Goal: Task Accomplishment & Management: Complete application form

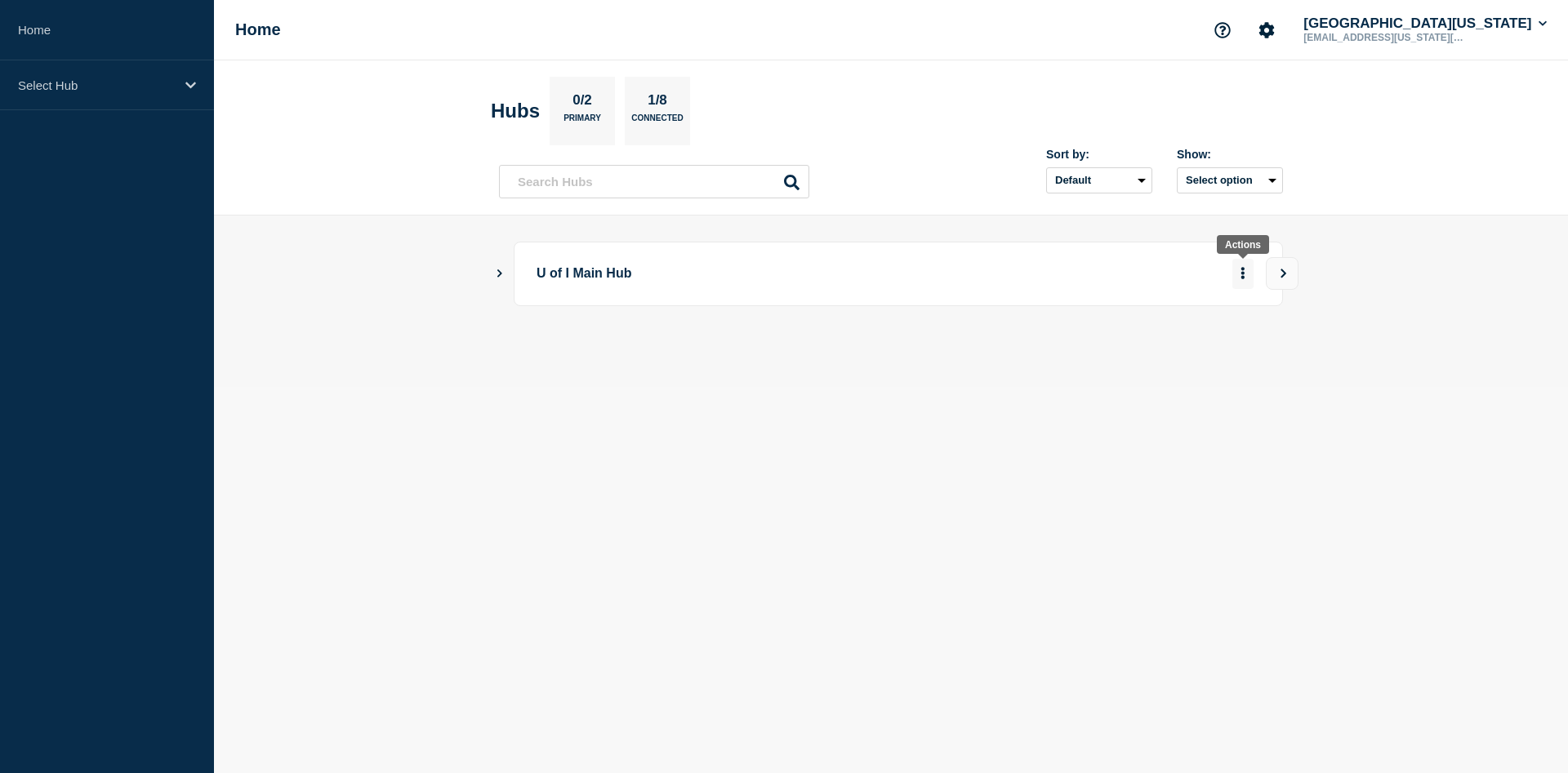
click at [1240, 273] on button "More actions" at bounding box center [1242, 274] width 22 height 30
click at [1263, 322] on link "View Status Page" at bounding box center [1241, 323] width 120 height 14
click at [495, 273] on icon "Show Connected Hubs" at bounding box center [499, 272] width 10 height 8
click at [1242, 362] on icon "More actions" at bounding box center [1242, 355] width 3 height 12
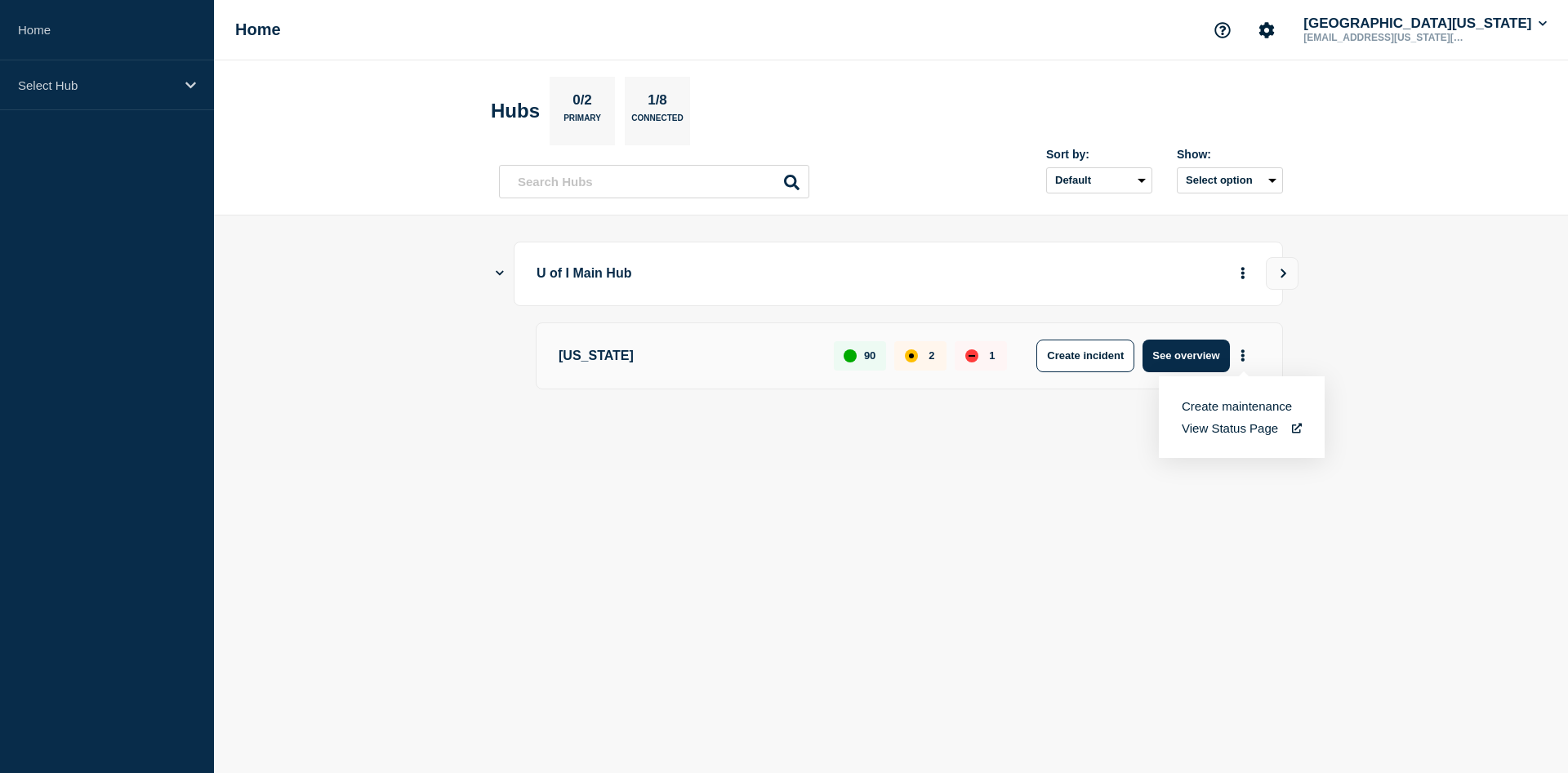
click at [1245, 433] on link "View Status Page" at bounding box center [1241, 427] width 120 height 14
click at [1241, 273] on icon "More actions" at bounding box center [1242, 272] width 5 height 12
click at [1283, 269] on icon "View" at bounding box center [1283, 273] width 10 height 9
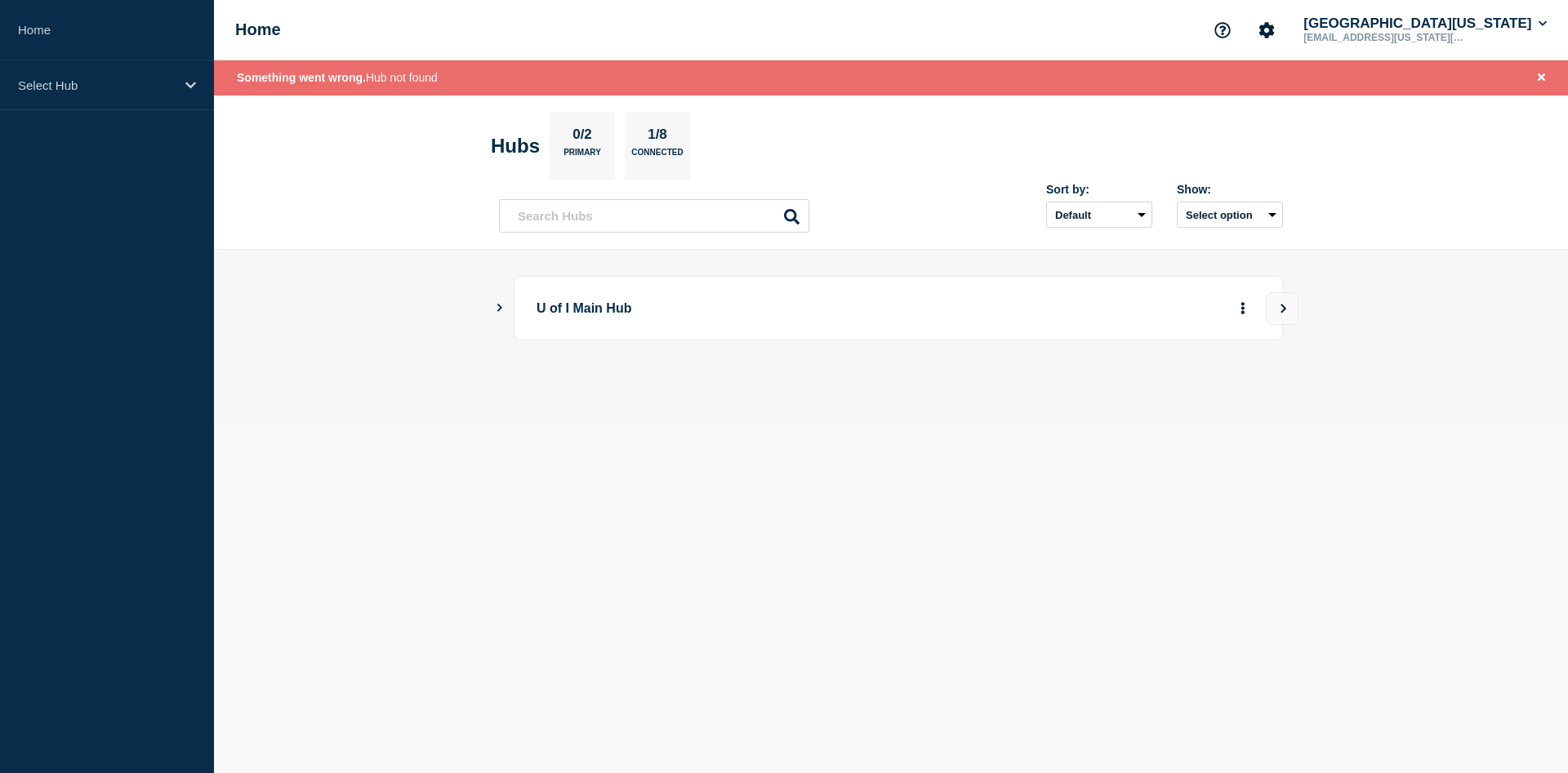
click at [499, 309] on icon "Show Connected Hubs" at bounding box center [499, 308] width 10 height 8
click at [1203, 395] on button "See overview" at bounding box center [1186, 390] width 87 height 33
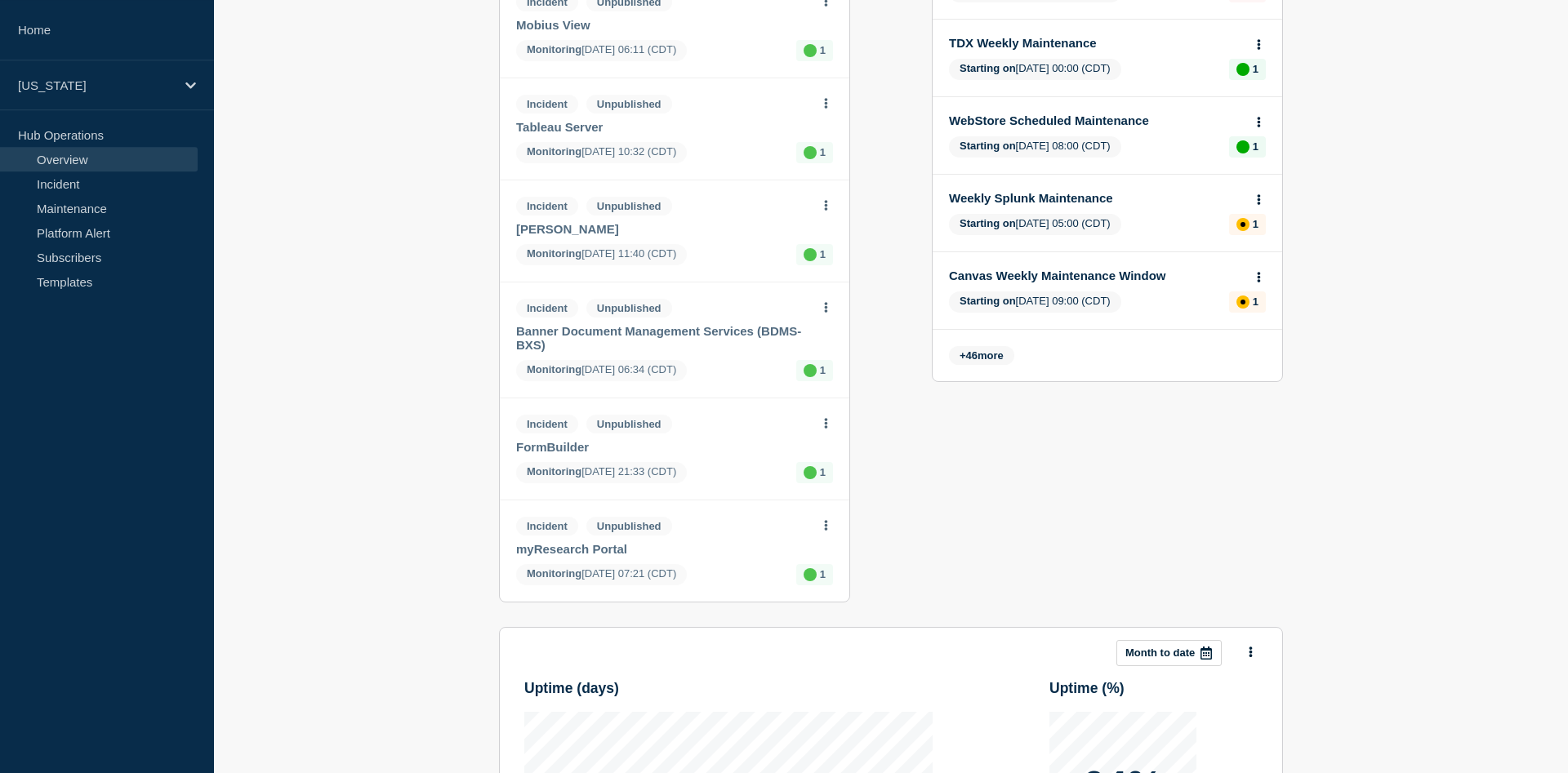
scroll to position [682, 0]
click at [52, 181] on link "Incident" at bounding box center [99, 184] width 198 height 24
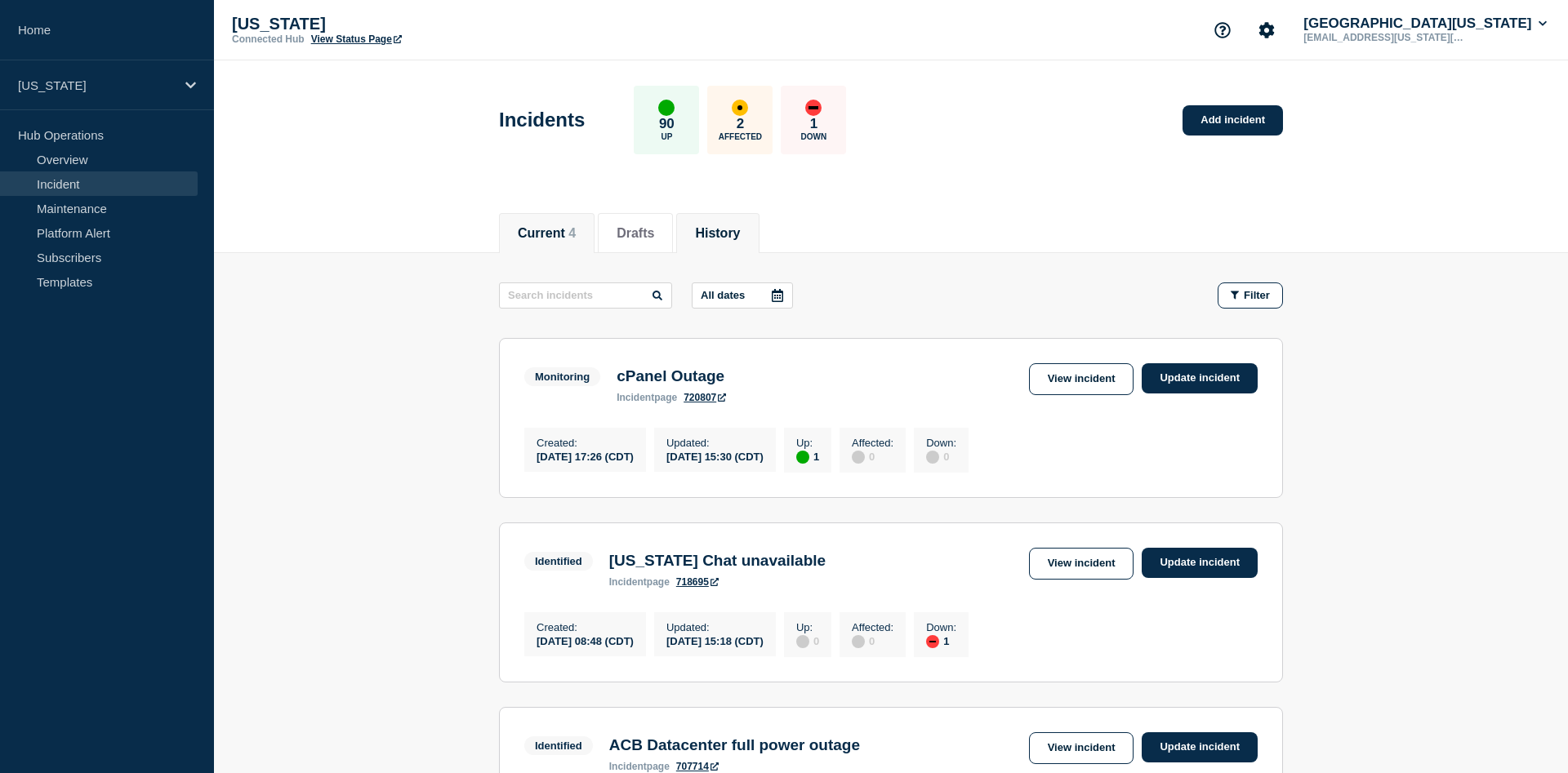
click at [739, 240] on button "History" at bounding box center [718, 234] width 45 height 15
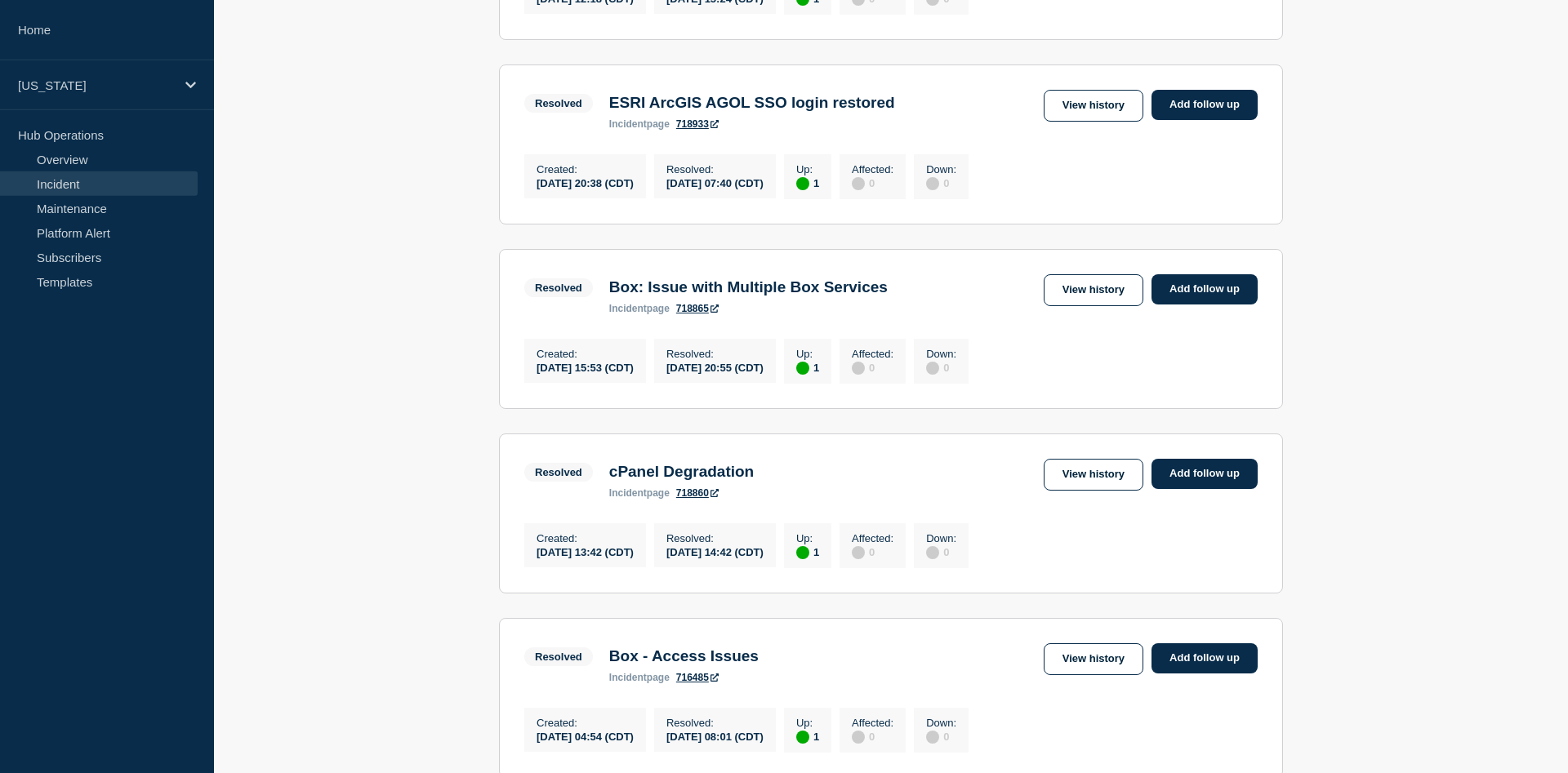
scroll to position [500, 0]
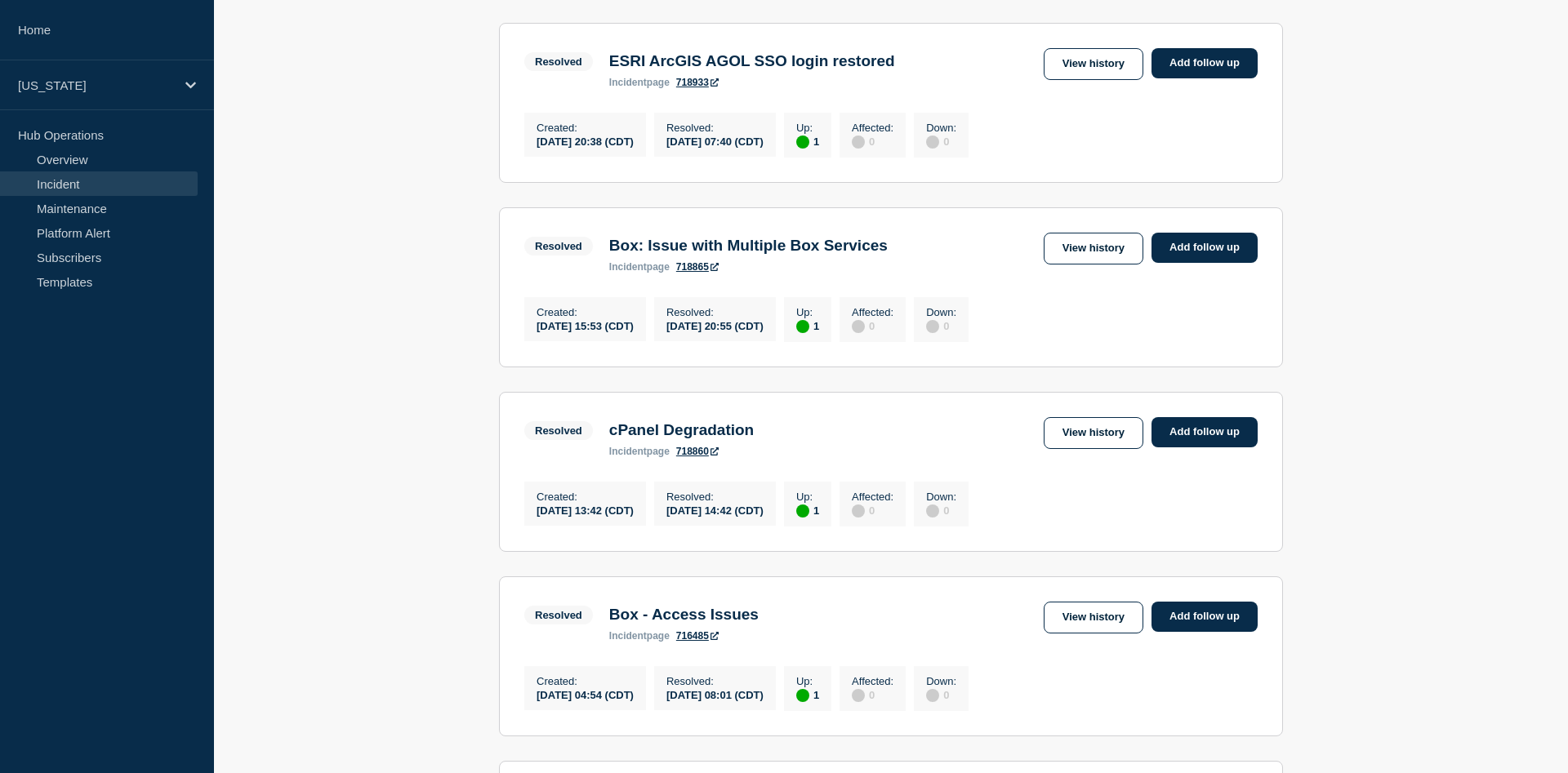
click at [694, 458] on link "718860" at bounding box center [697, 451] width 42 height 11
click at [1220, 447] on link "Add follow up" at bounding box center [1204, 432] width 106 height 30
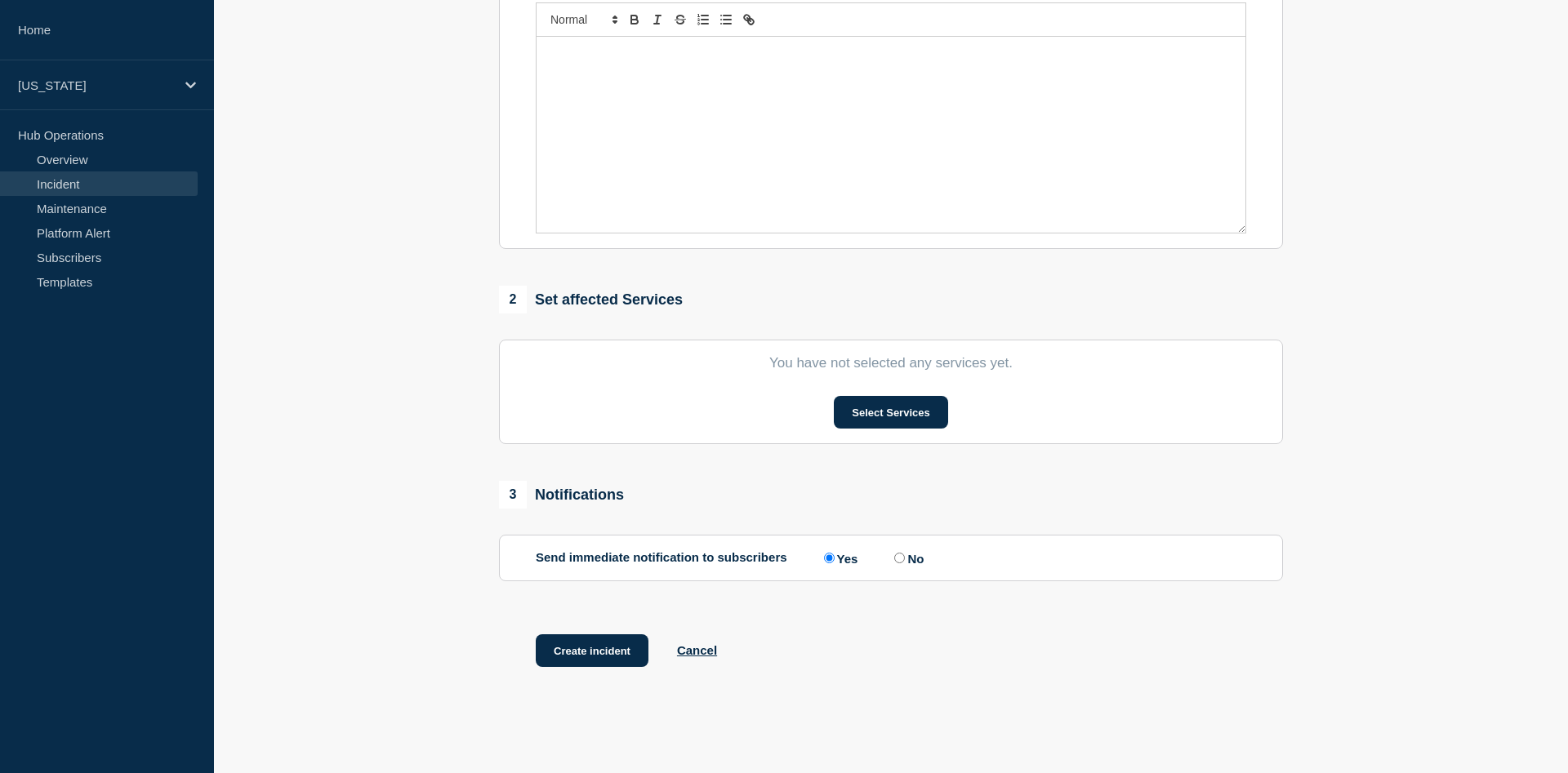
scroll to position [391, 0]
type input "cPanel Degradation"
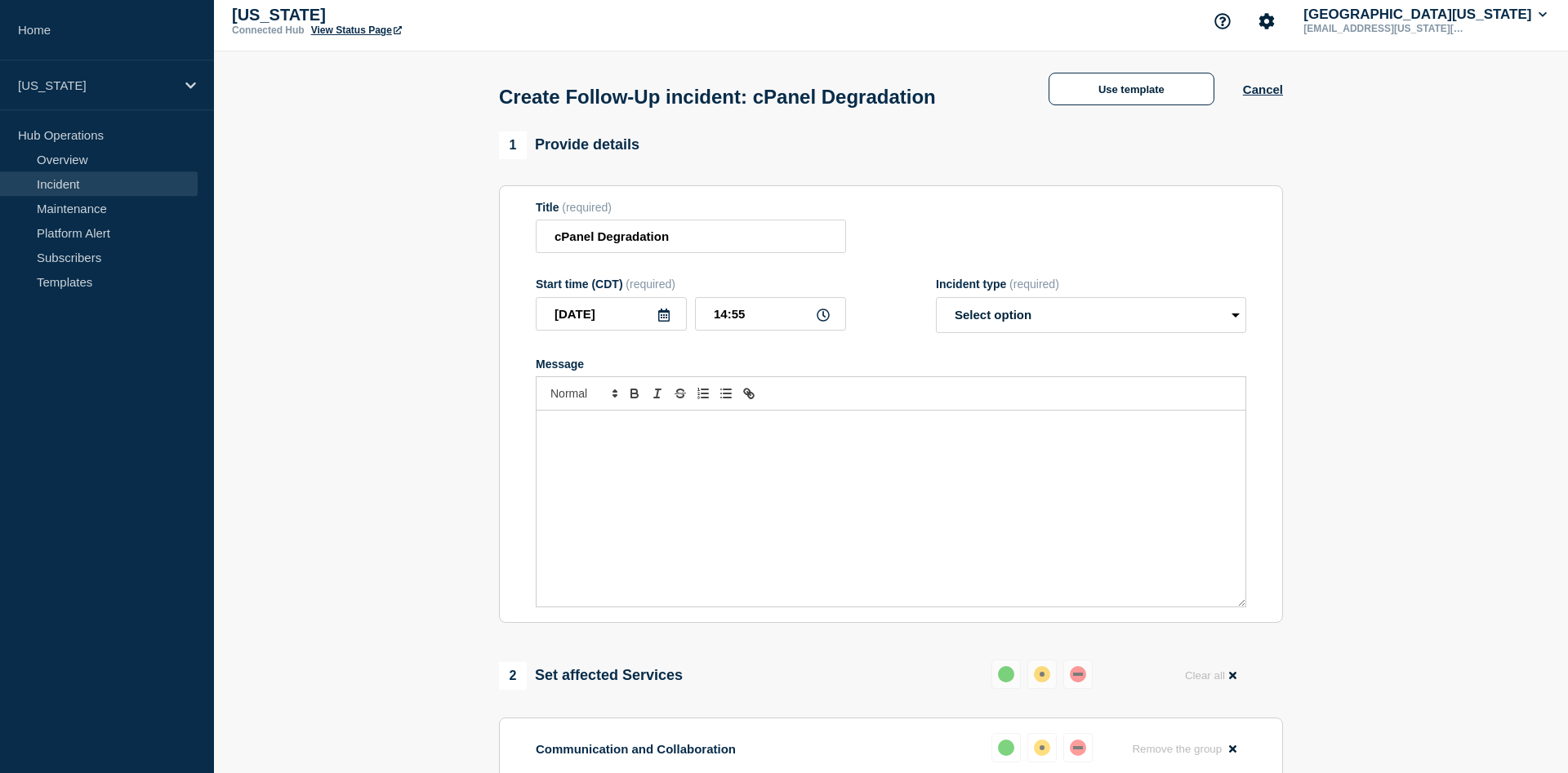
scroll to position [0, 0]
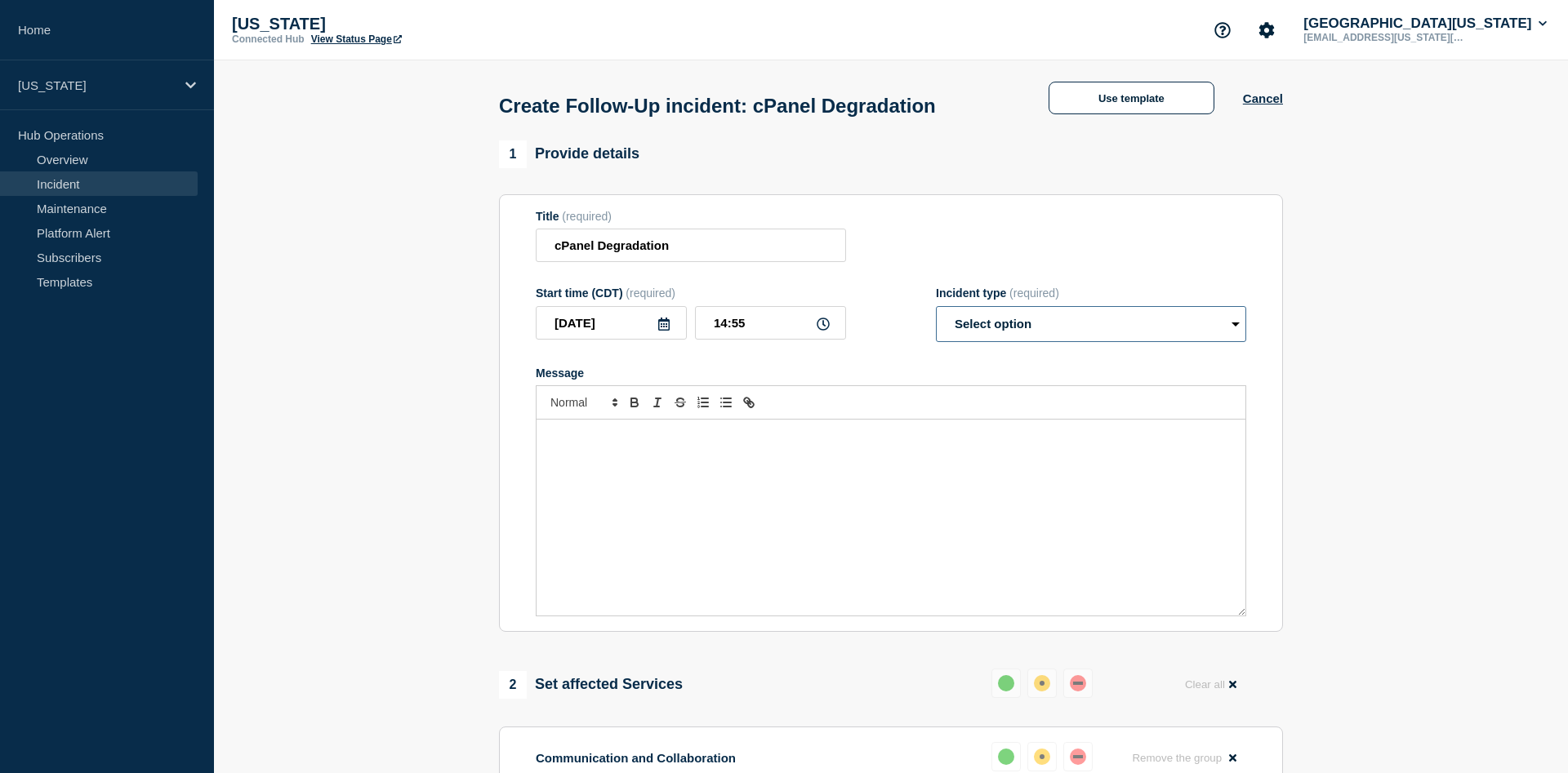
click at [936, 306] on select "Select option Investigating Identified Monitoring Resolved" at bounding box center [1091, 324] width 310 height 36
click at [1048, 327] on select "Select option Investigating Identified Monitoring Resolved" at bounding box center [1091, 324] width 310 height 36
click at [859, 465] on div "Message" at bounding box center [891, 518] width 709 height 196
click at [1001, 357] on form "Title (required) cPanel Degradation Start time (CDT) (required) [DATE] 14:55 In…" at bounding box center [891, 413] width 710 height 408
select select "resolved"
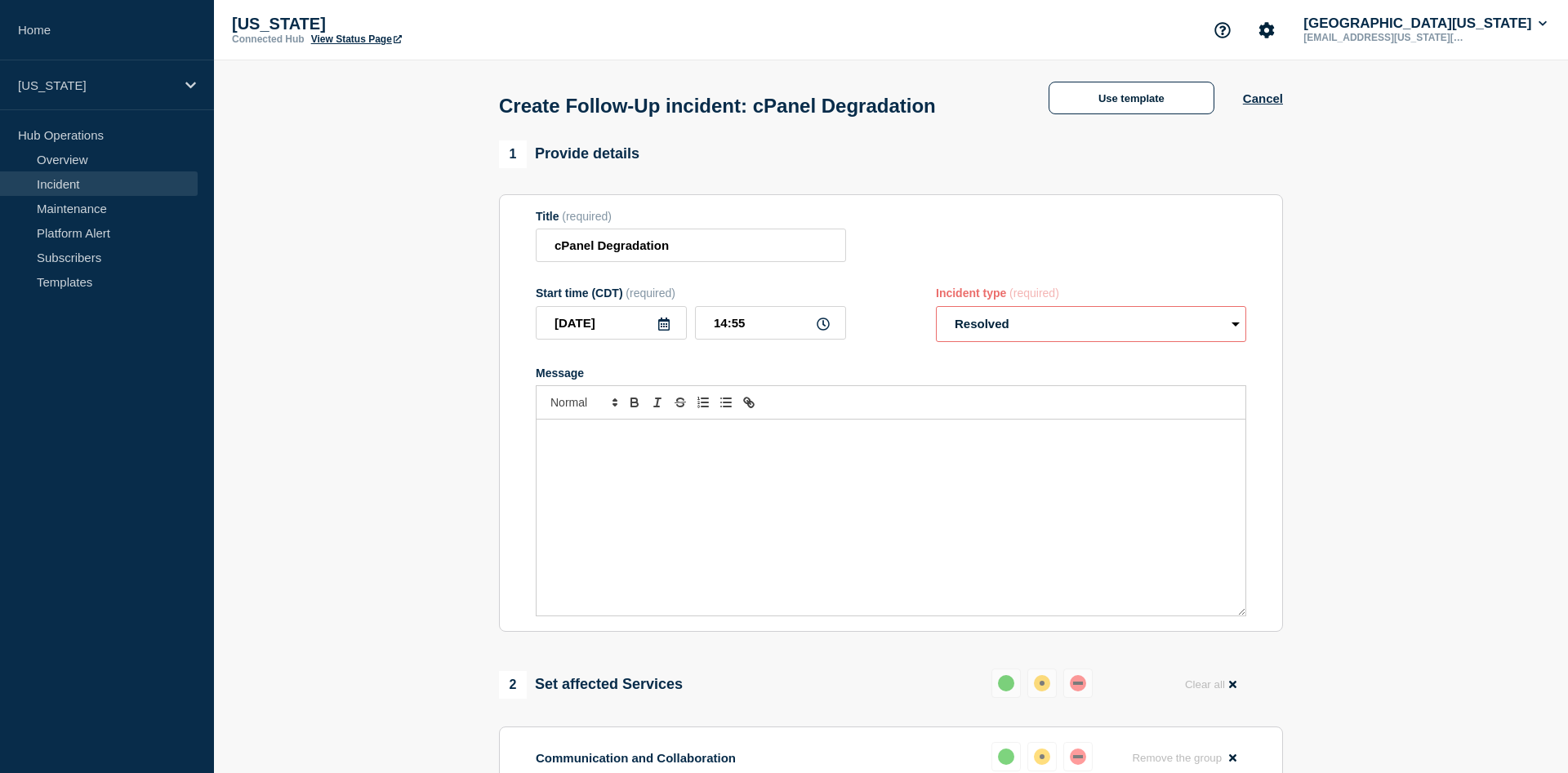
click option "Resolved" at bounding box center [0, 0] width 0 height 0
click at [657, 492] on div "Message" at bounding box center [891, 518] width 709 height 196
click at [629, 340] on input "[DATE]" at bounding box center [611, 323] width 151 height 34
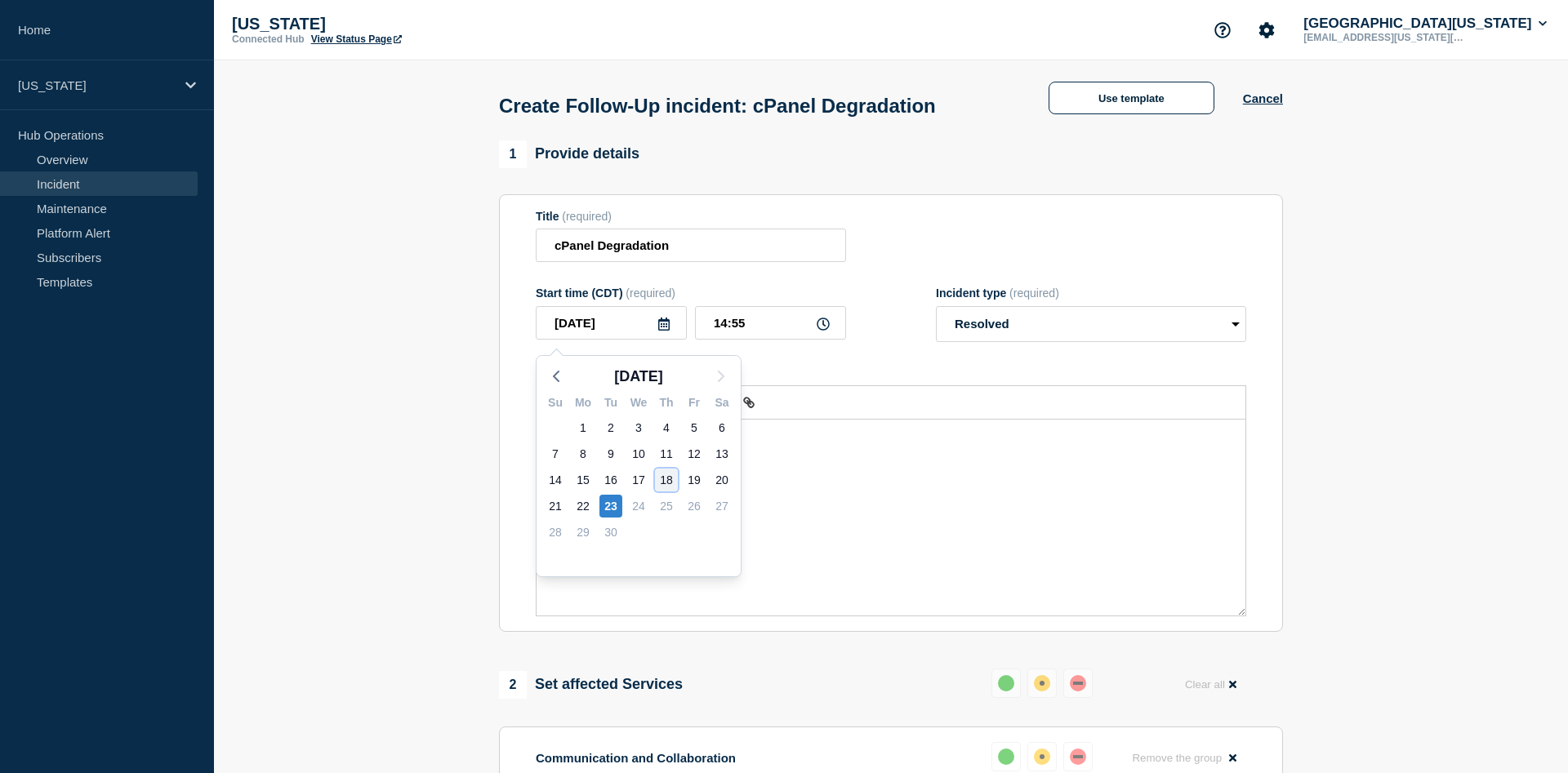
click at [664, 482] on div "18" at bounding box center [666, 480] width 23 height 23
type input "[DATE]"
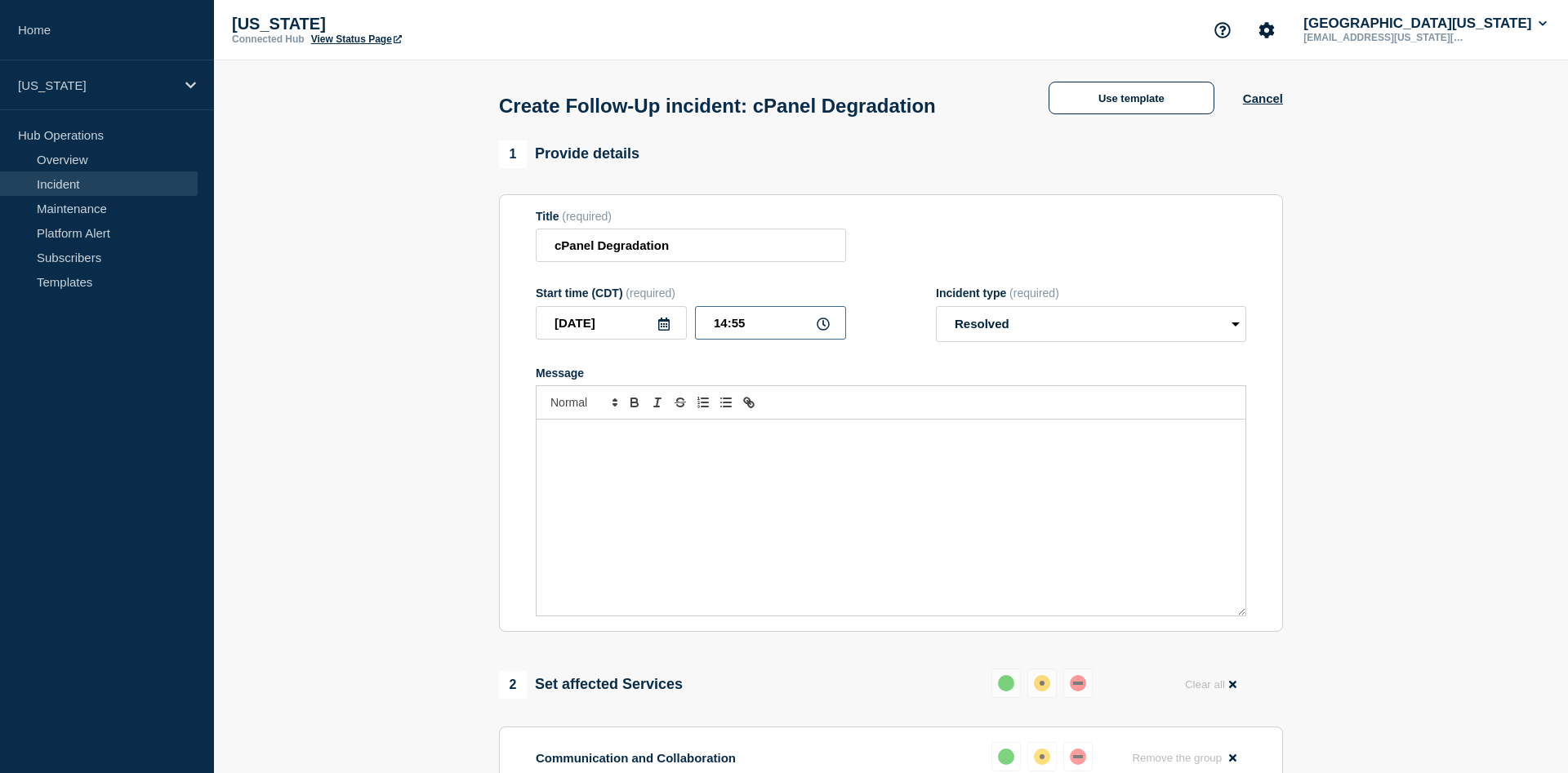
click at [760, 330] on input "14:55" at bounding box center [770, 323] width 151 height 34
drag, startPoint x: 750, startPoint y: 330, endPoint x: 734, endPoint y: 327, distance: 16.3
click at [734, 327] on input "14:55" at bounding box center [770, 323] width 151 height 34
type input "14:42"
drag, startPoint x: 633, startPoint y: 484, endPoint x: 656, endPoint y: 487, distance: 23.2
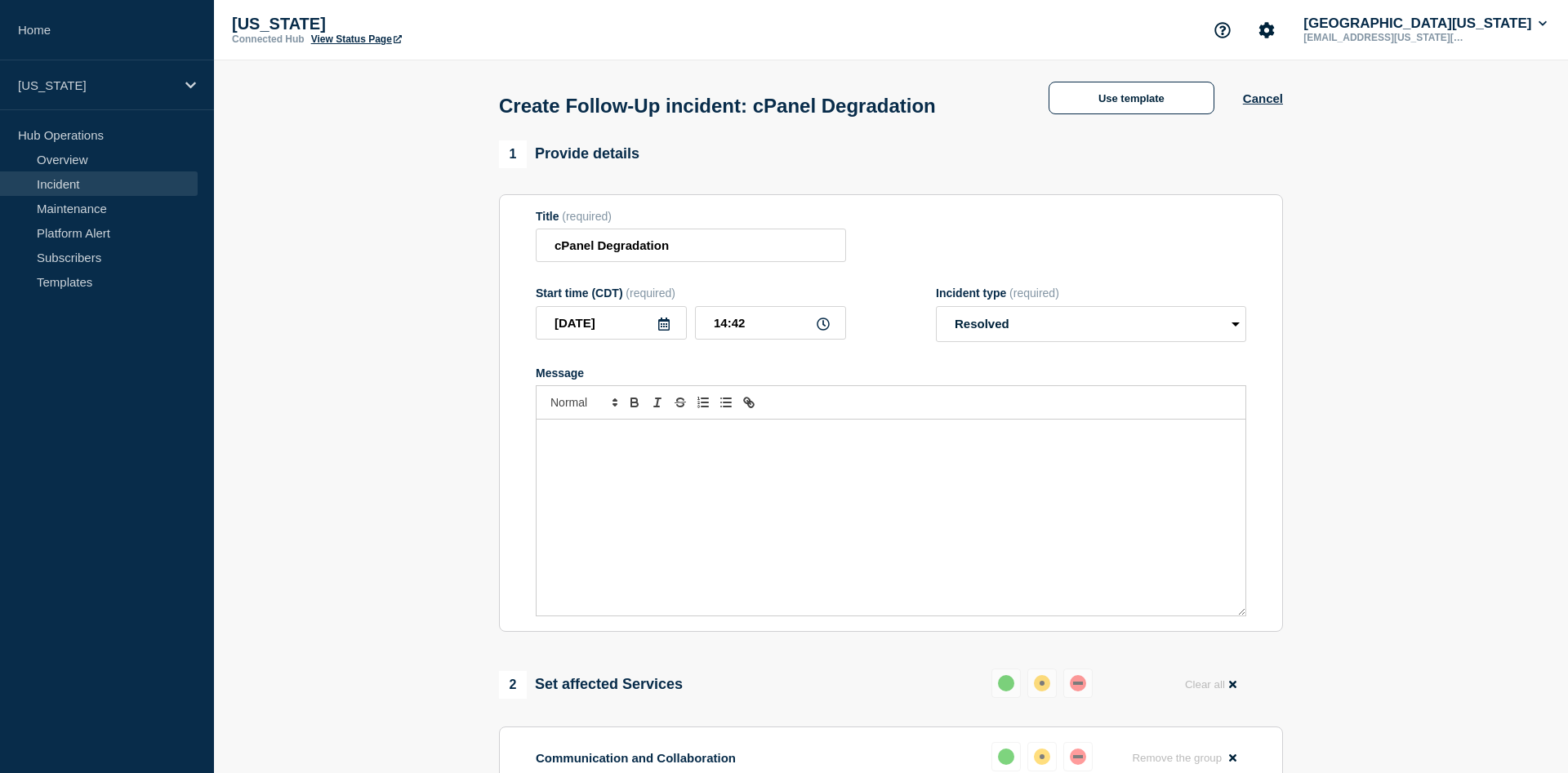
click at [634, 485] on div "Message" at bounding box center [891, 518] width 709 height 196
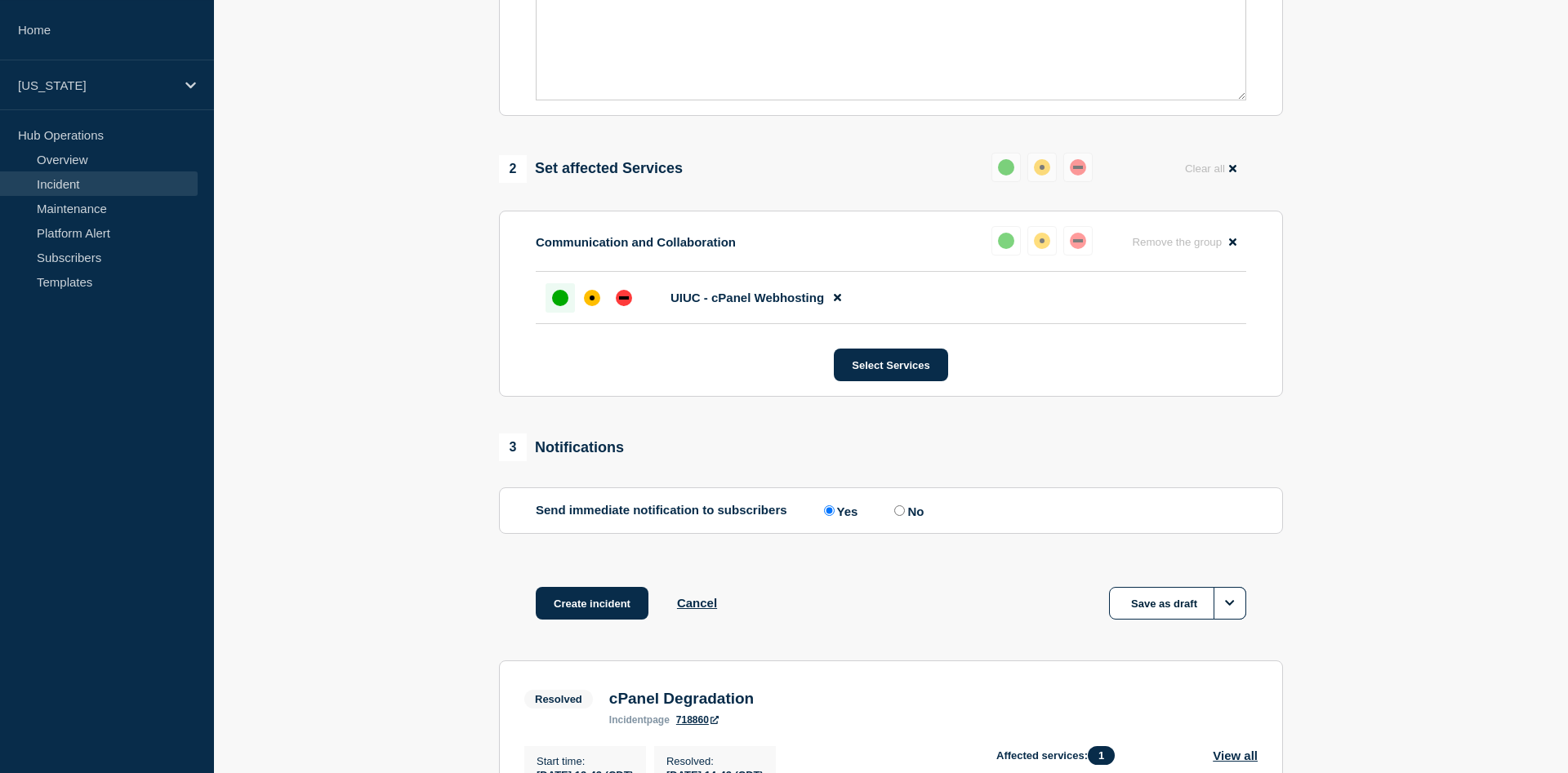
scroll to position [746, 0]
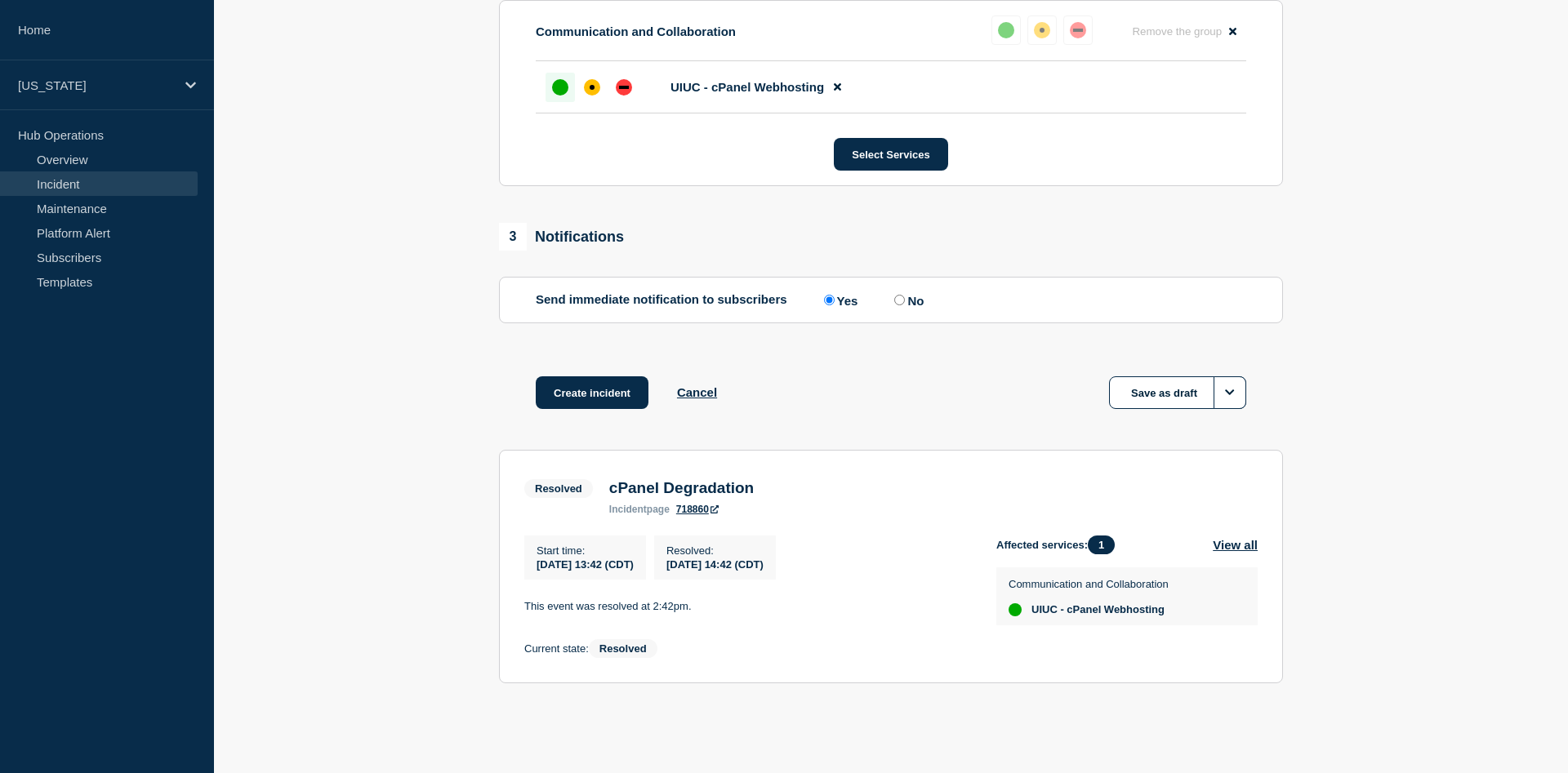
click at [905, 295] on input "No" at bounding box center [898, 299] width 10 height 10
radio input "true"
radio input "false"
click at [606, 384] on button "Create incident" at bounding box center [592, 393] width 113 height 33
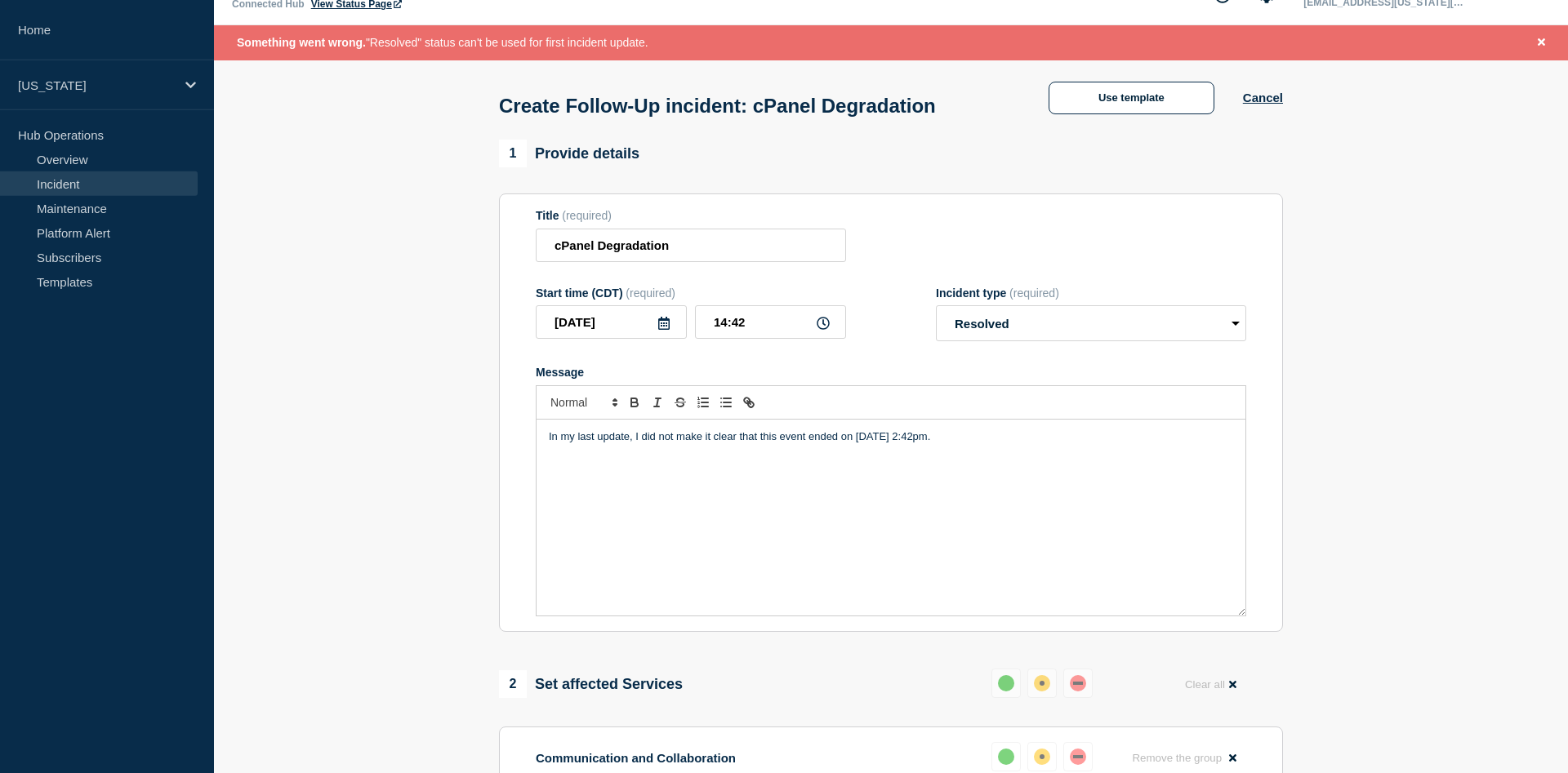
scroll to position [30, 0]
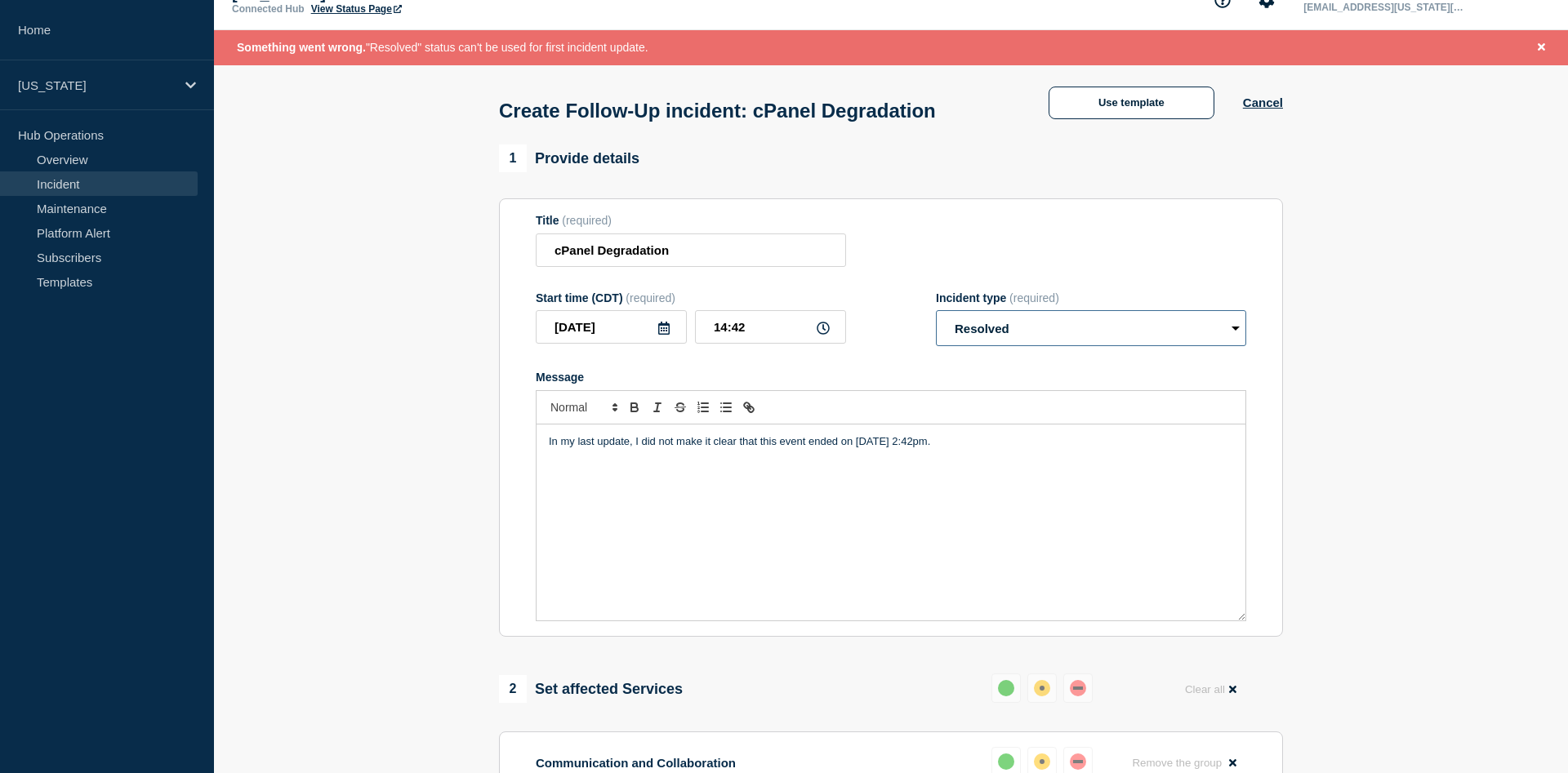
click at [936, 310] on select "Select option Investigating Identified Monitoring Resolved" at bounding box center [1091, 328] width 310 height 36
click at [1083, 333] on select "Select option Investigating Identified Monitoring Resolved" at bounding box center [1091, 328] width 310 height 36
click at [1267, 108] on button "Cancel" at bounding box center [1263, 102] width 40 height 14
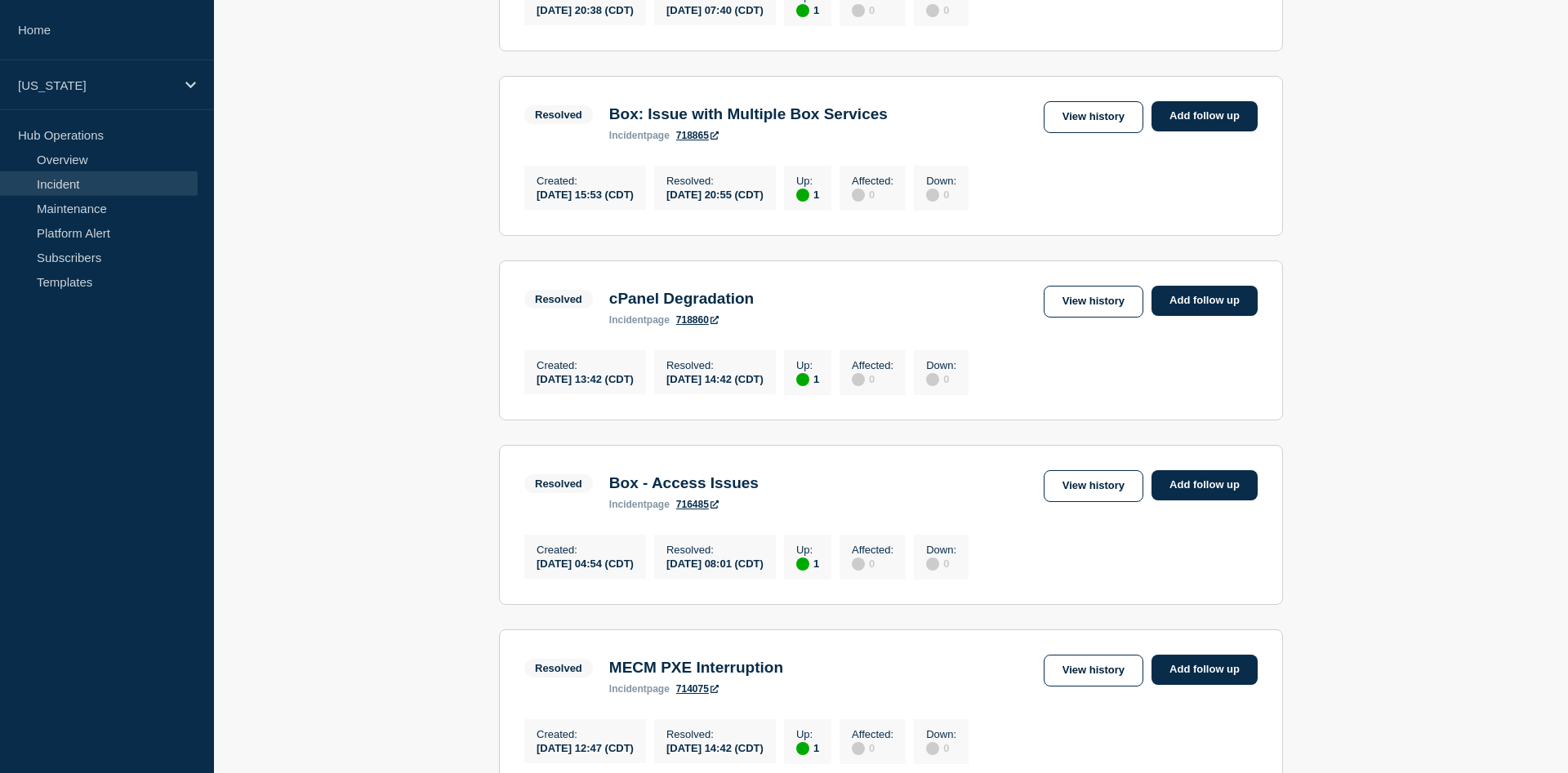
scroll to position [666, 0]
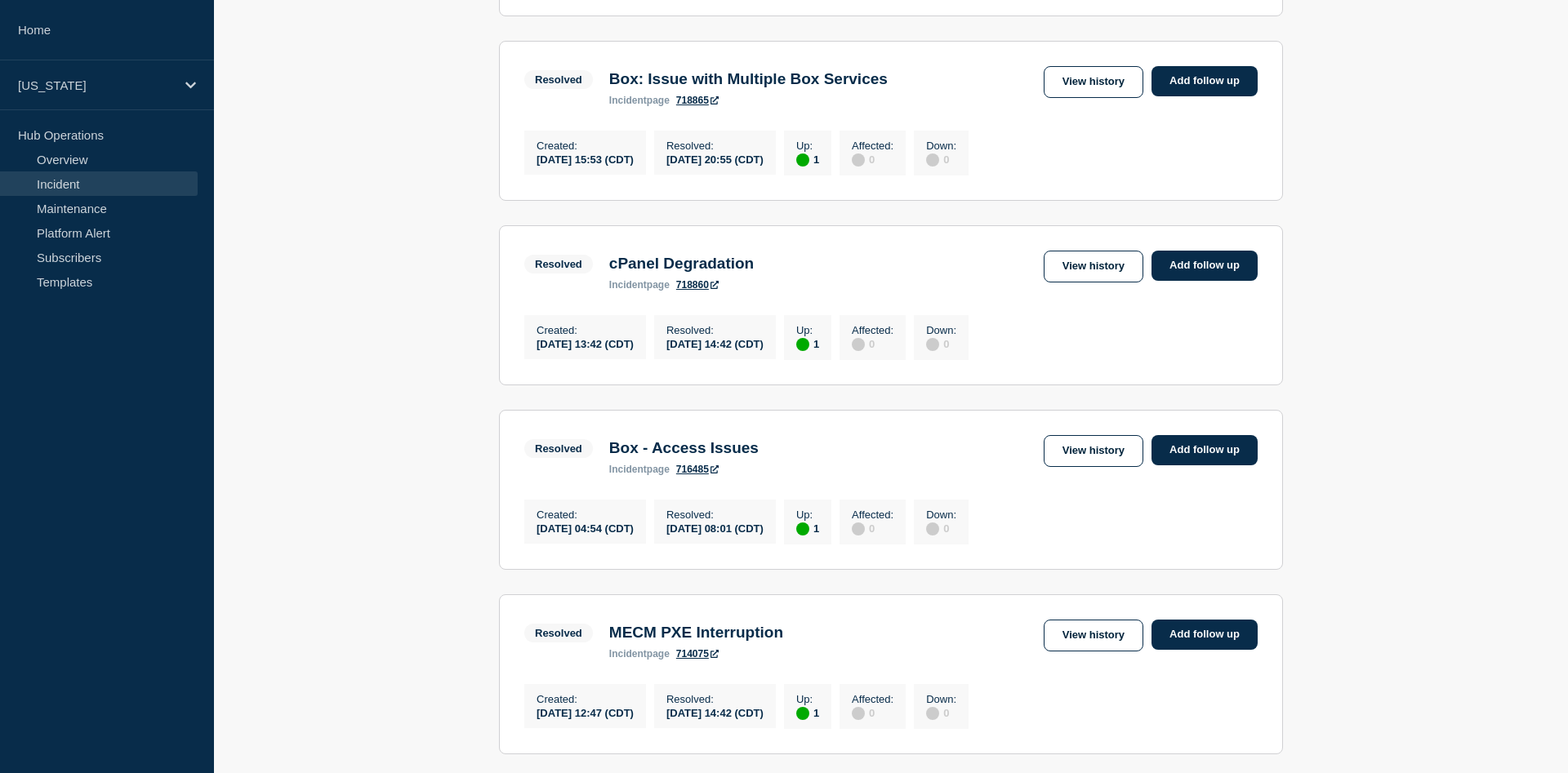
click at [697, 291] on link "718860" at bounding box center [697, 285] width 42 height 11
